Goal: Task Accomplishment & Management: Manage account settings

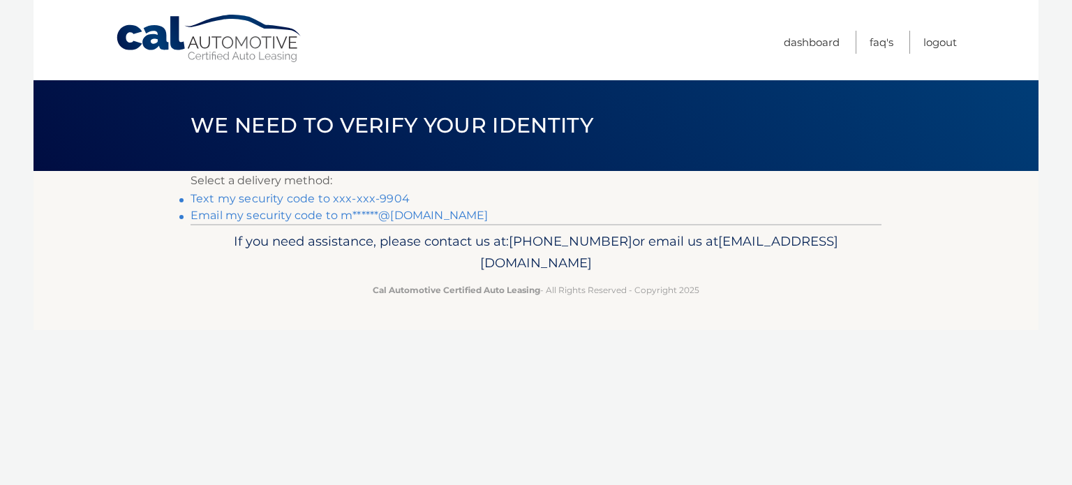
click at [363, 198] on link "Text my security code to xxx-xxx-9904" at bounding box center [300, 198] width 219 height 13
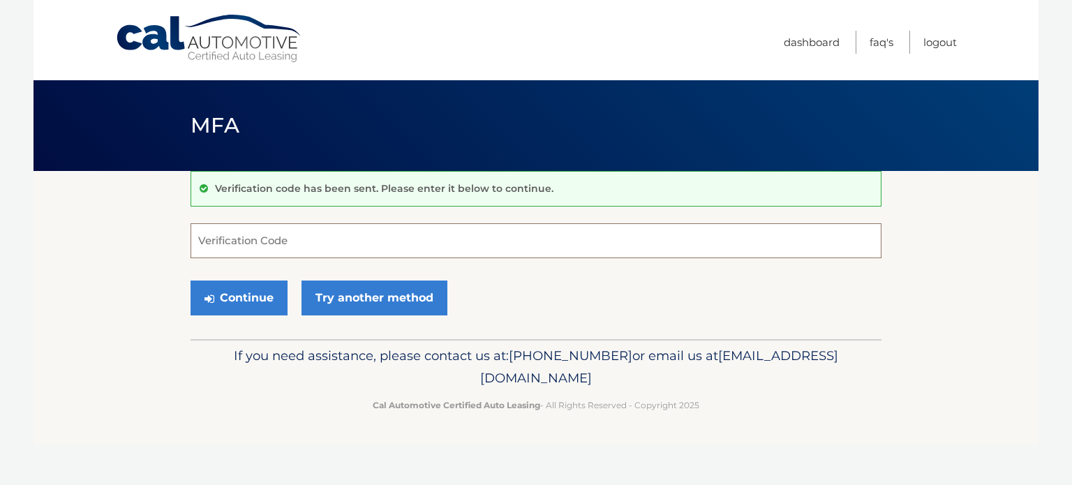
click at [223, 246] on input "Verification Code" at bounding box center [536, 240] width 691 height 35
type input "347841"
click at [233, 299] on button "Continue" at bounding box center [239, 298] width 97 height 35
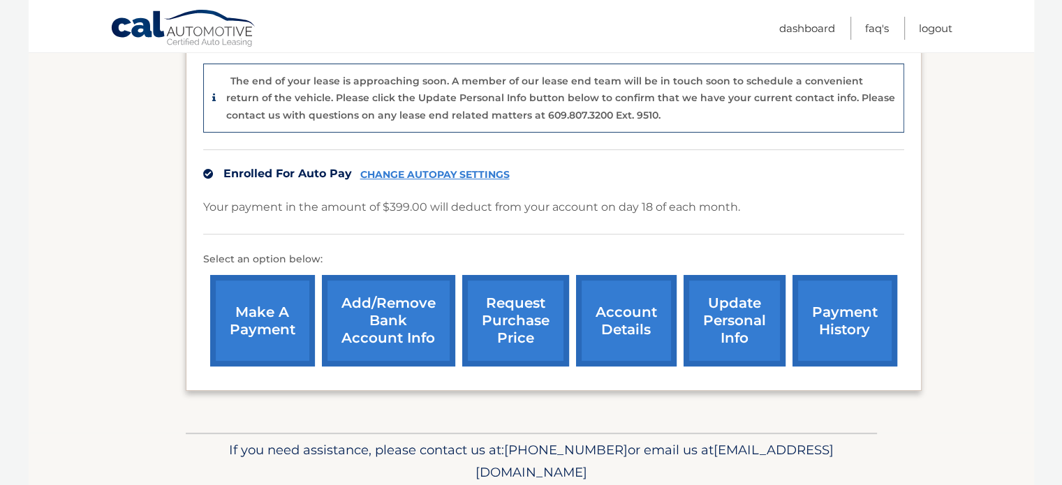
scroll to position [343, 0]
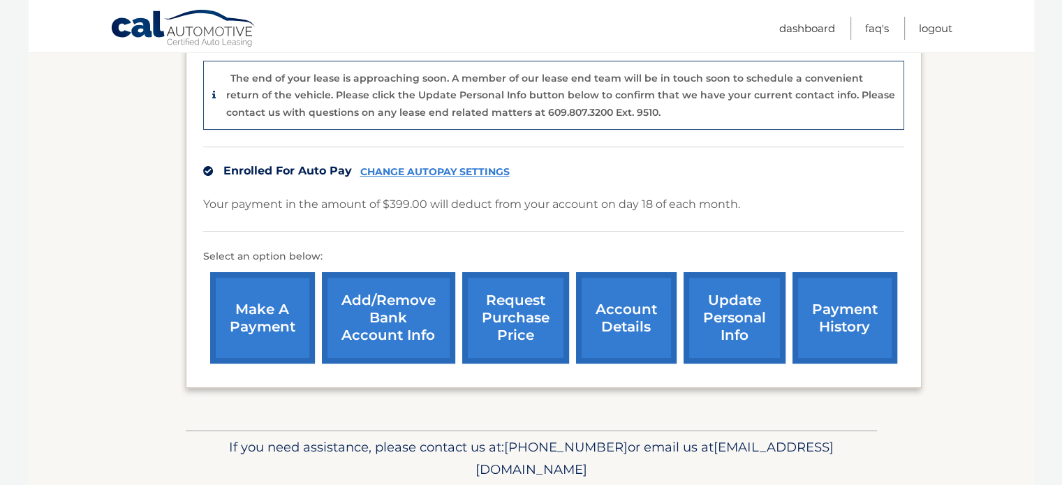
click at [364, 317] on link "Add/Remove bank account info" at bounding box center [388, 317] width 133 height 91
click at [397, 170] on link "CHANGE AUTOPAY SETTINGS" at bounding box center [434, 172] width 149 height 12
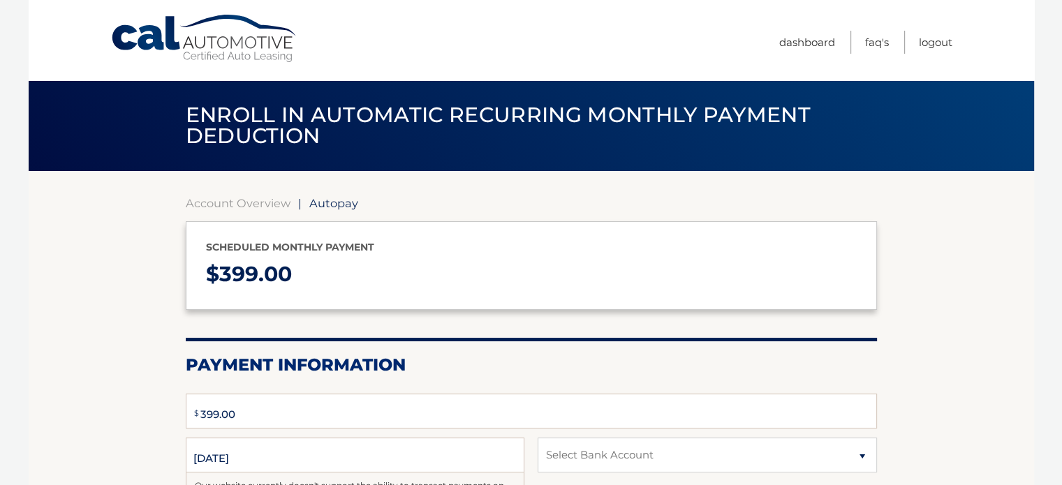
type input "399"
select select "ZjE0NjE5NzktYWUzNi00MzU5LWI2YTgtNGM0MTUxN2JhNTI1"
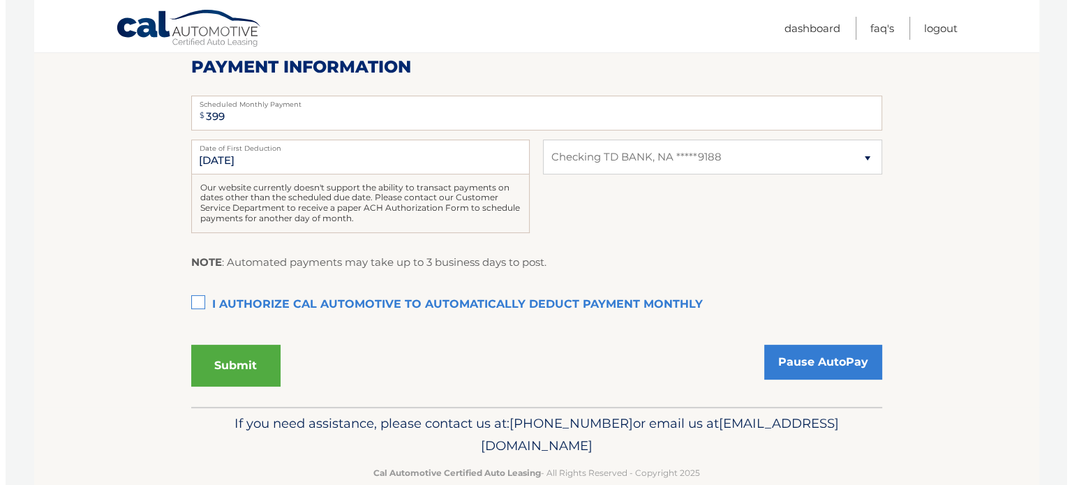
scroll to position [304, 0]
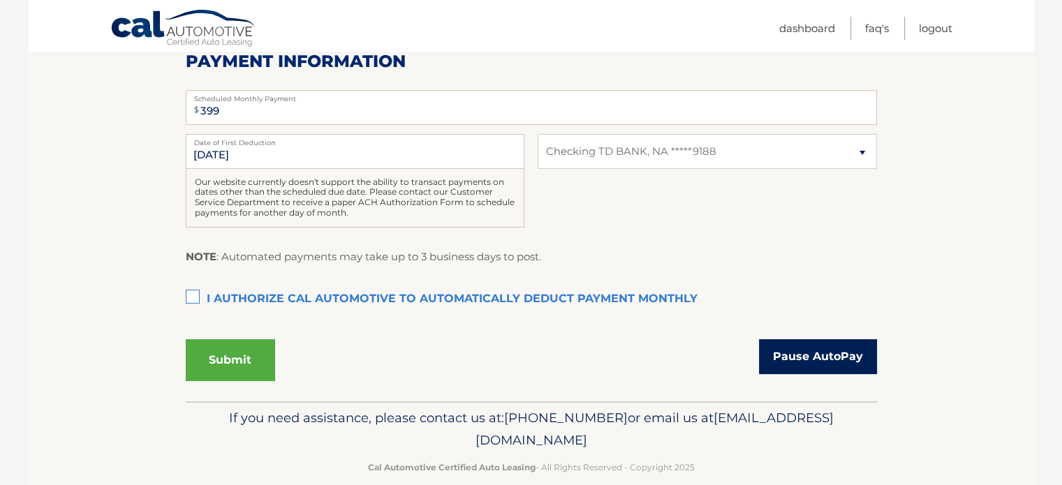
click at [813, 348] on link "Pause AutoPay" at bounding box center [818, 356] width 118 height 35
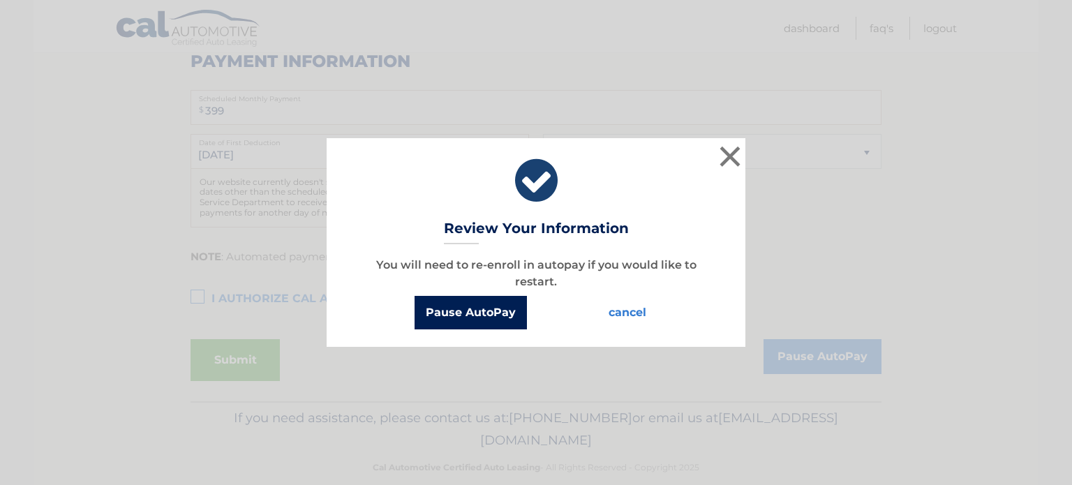
click at [472, 306] on button "Pause AutoPay" at bounding box center [471, 313] width 112 height 34
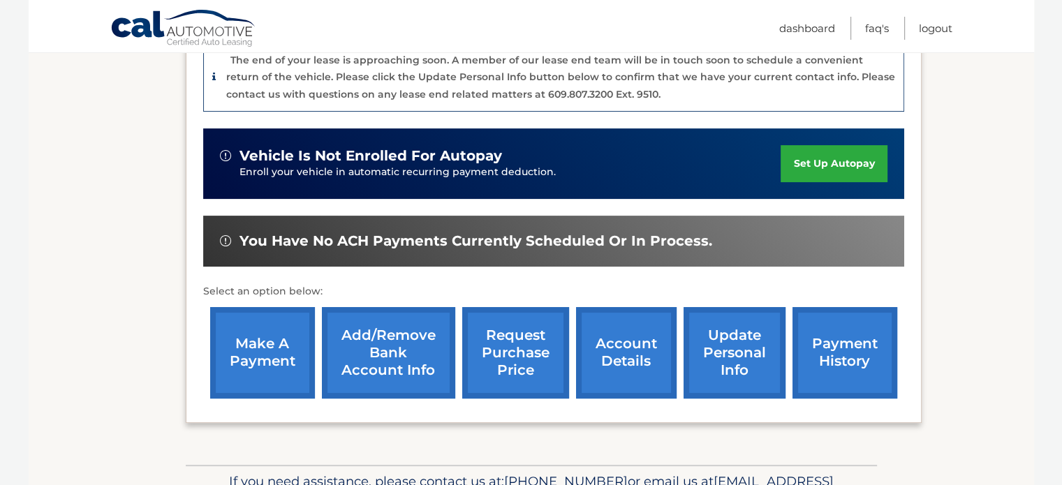
scroll to position [383, 0]
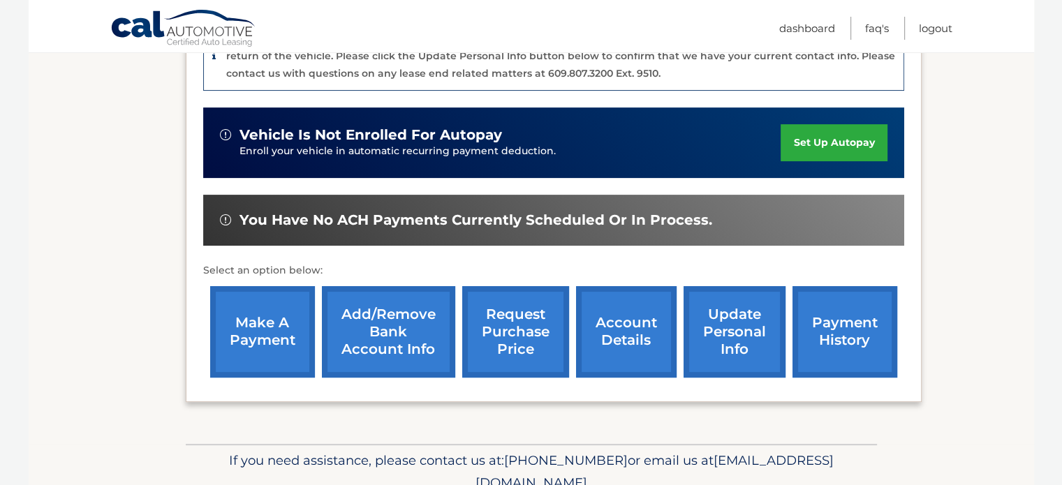
click at [844, 344] on link "payment history" at bounding box center [844, 331] width 105 height 91
click at [815, 312] on link "payment history" at bounding box center [844, 331] width 105 height 91
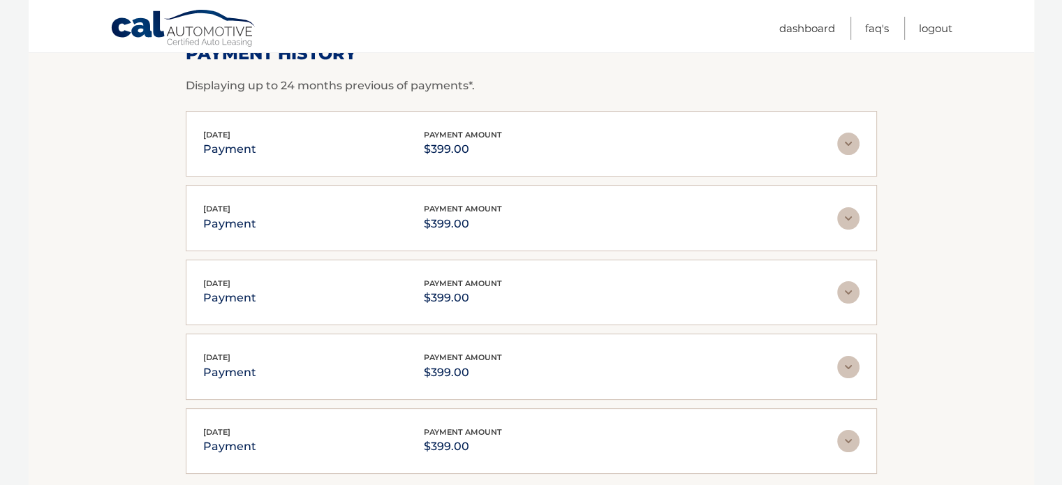
scroll to position [232, 0]
click at [843, 143] on img at bounding box center [848, 142] width 22 height 22
